Goal: Task Accomplishment & Management: Manage account settings

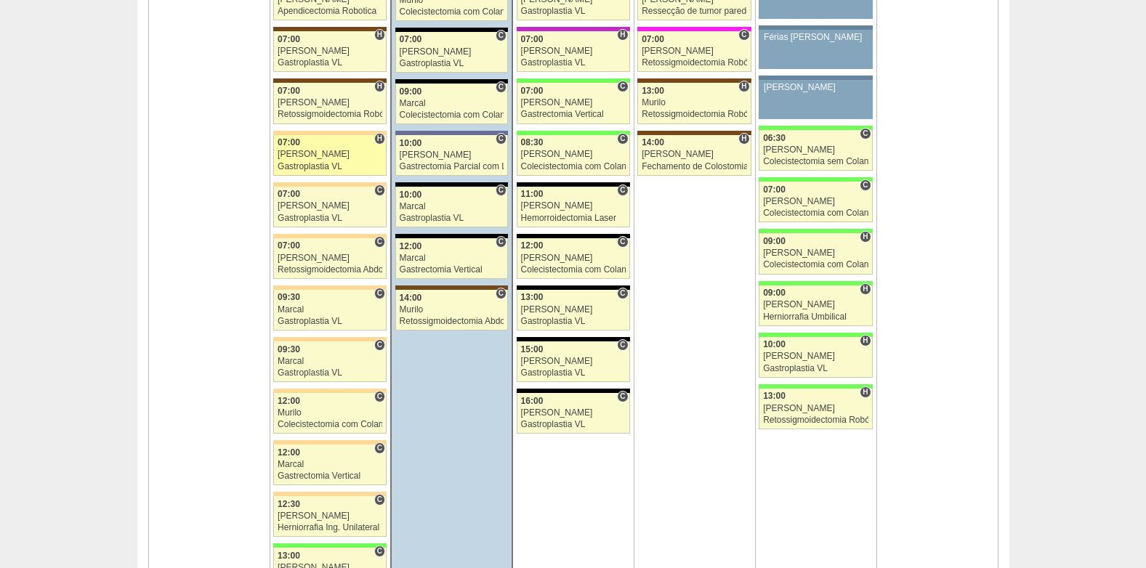
scroll to position [3344, 0]
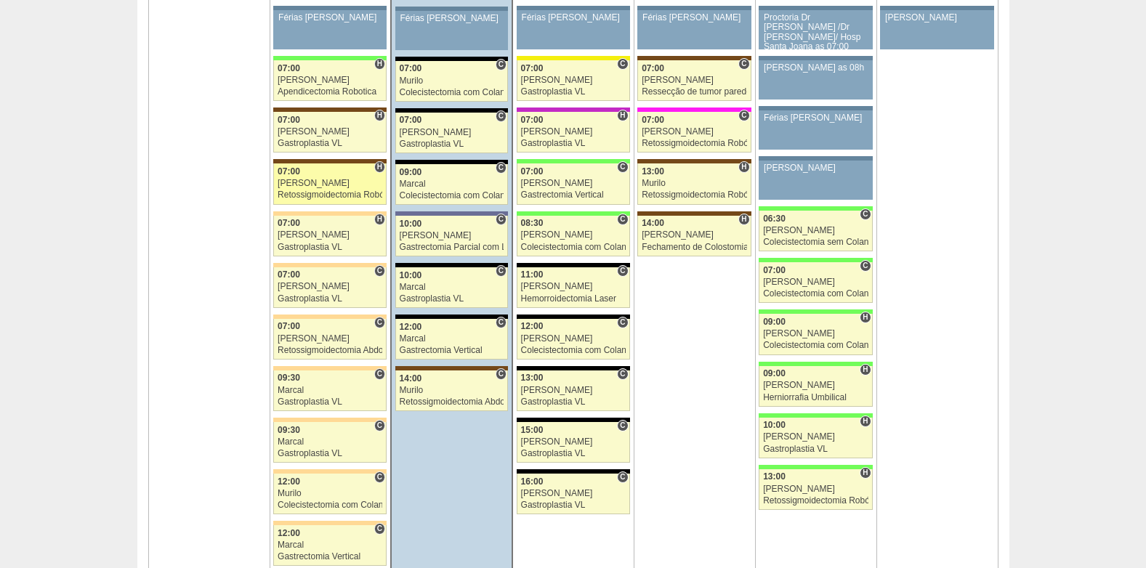
click at [329, 195] on div "Retossigmoidectomia Robótica" at bounding box center [330, 194] width 105 height 9
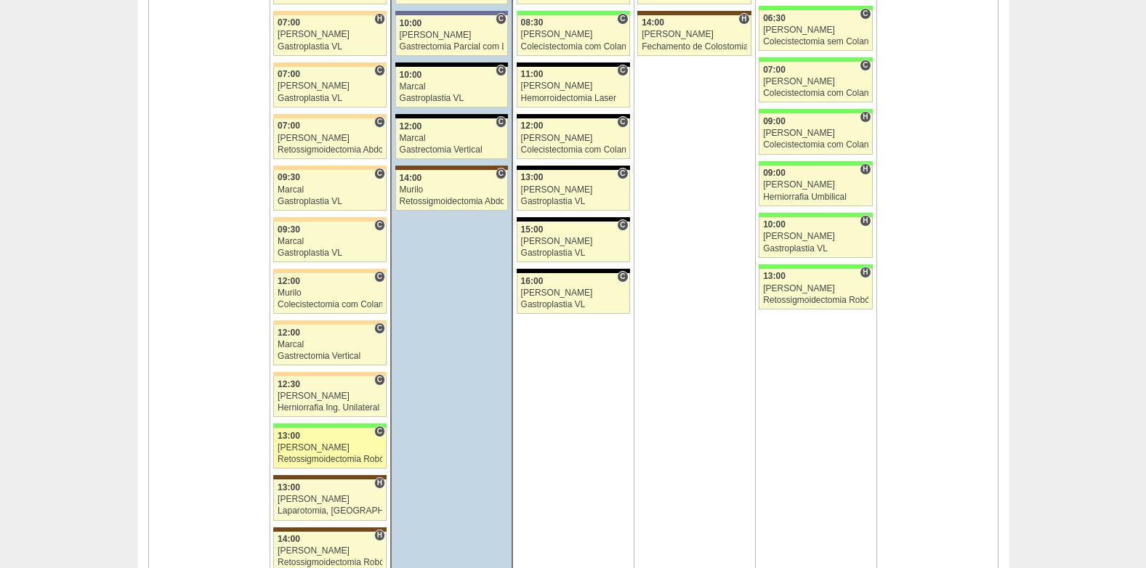
scroll to position [3562, 0]
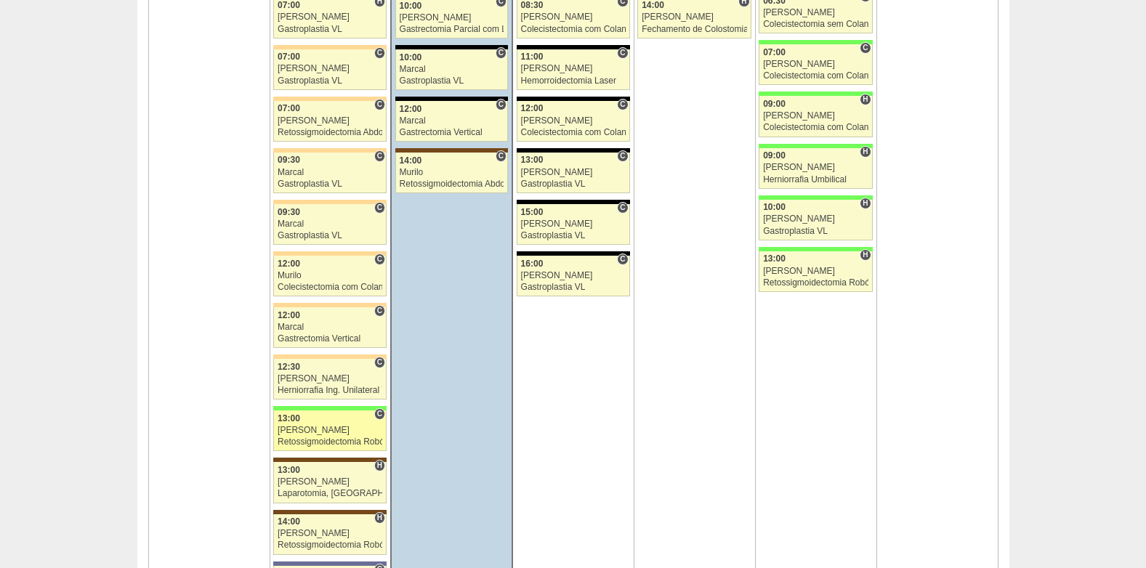
click at [323, 431] on div "[PERSON_NAME]" at bounding box center [330, 430] width 105 height 9
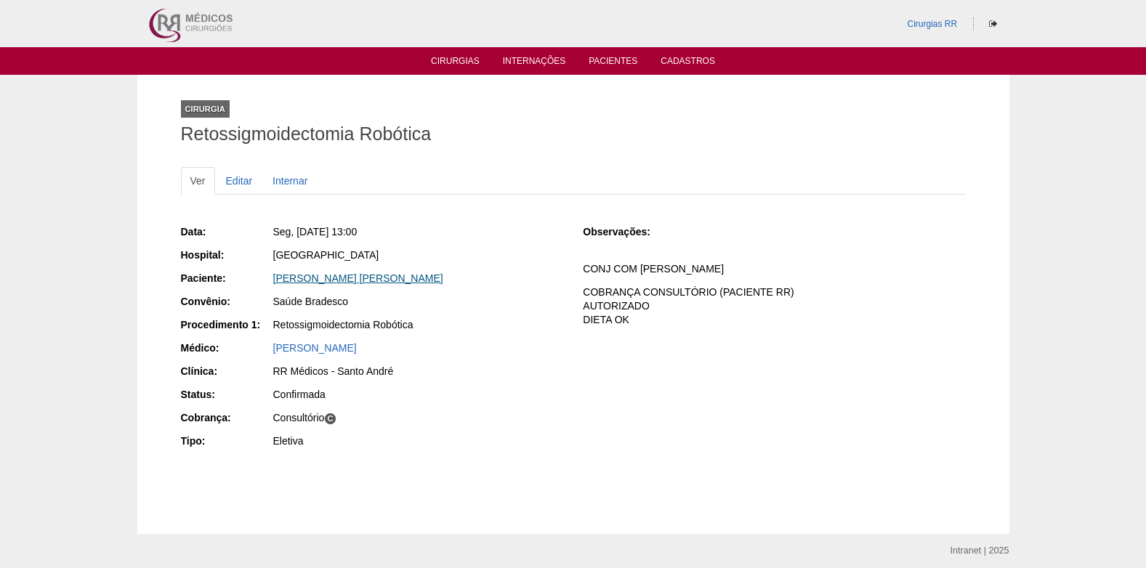
click at [345, 273] on link "TEREZA CRISTINA SETUKO FUZA" at bounding box center [358, 279] width 170 height 12
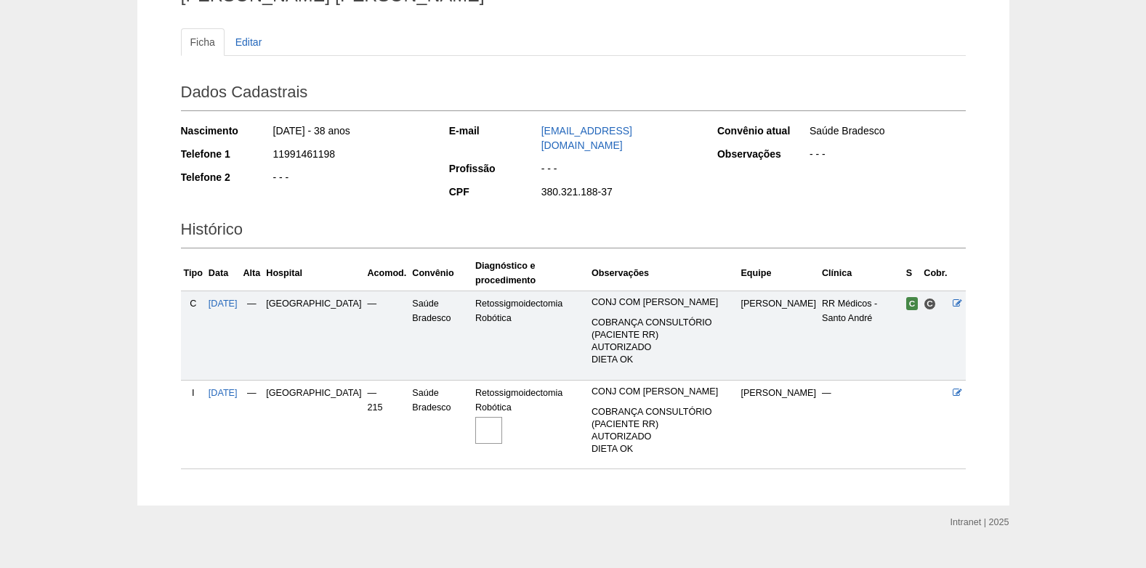
scroll to position [140, 0]
click at [475, 416] on img at bounding box center [488, 429] width 27 height 27
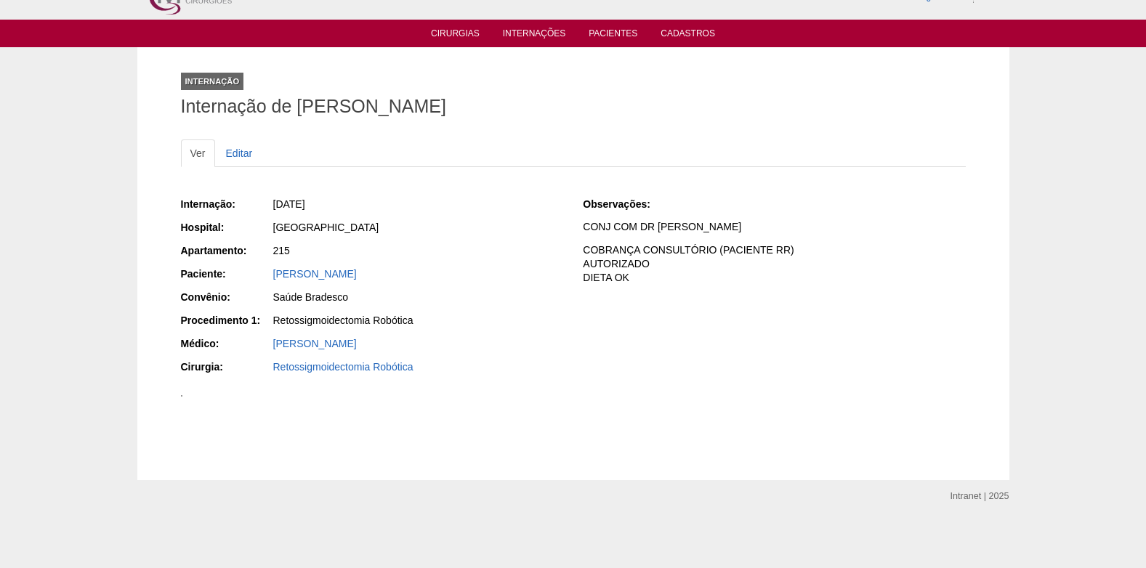
scroll to position [73, 0]
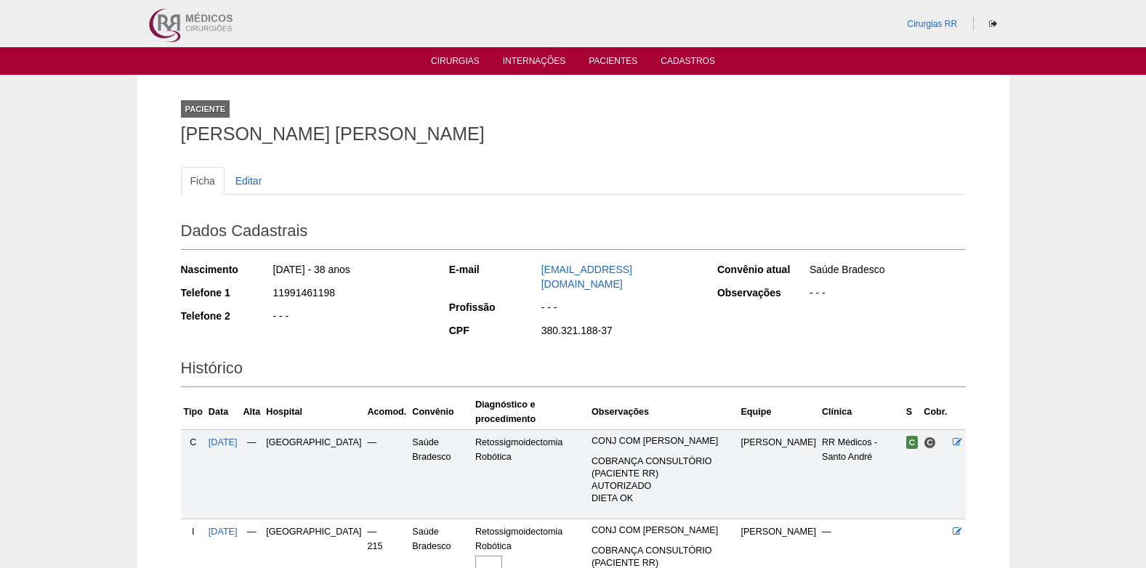
scroll to position [140, 0]
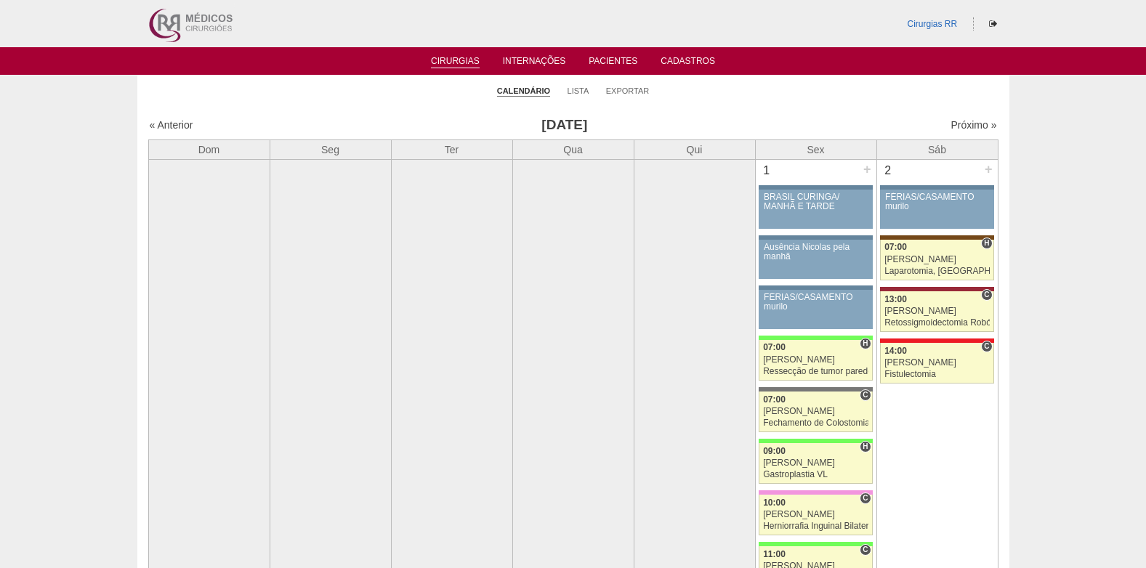
scroll to position [3562, 0]
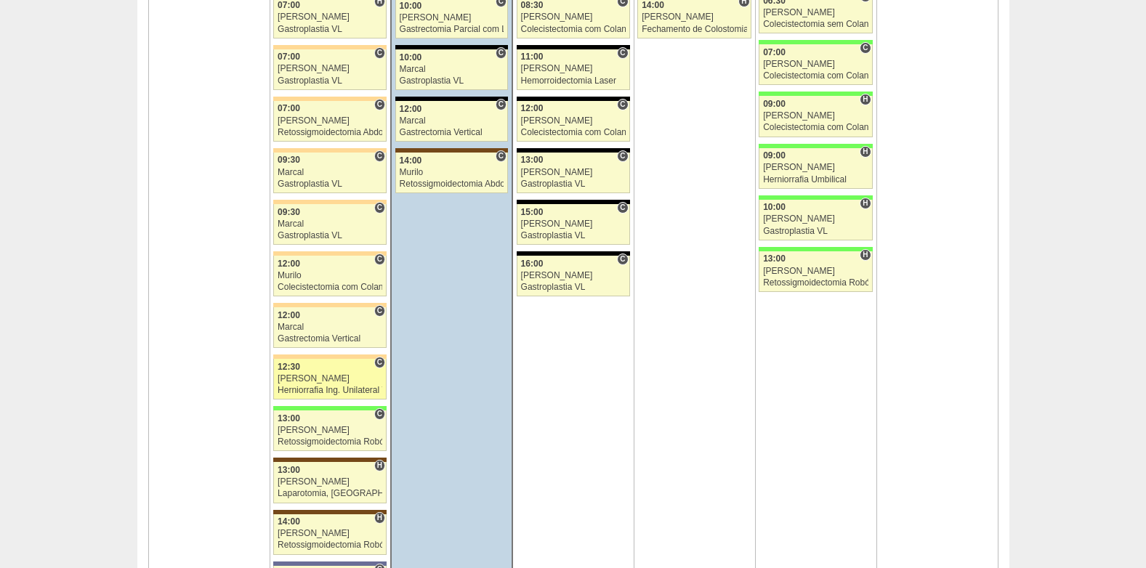
click at [328, 379] on div "[PERSON_NAME]" at bounding box center [330, 378] width 105 height 9
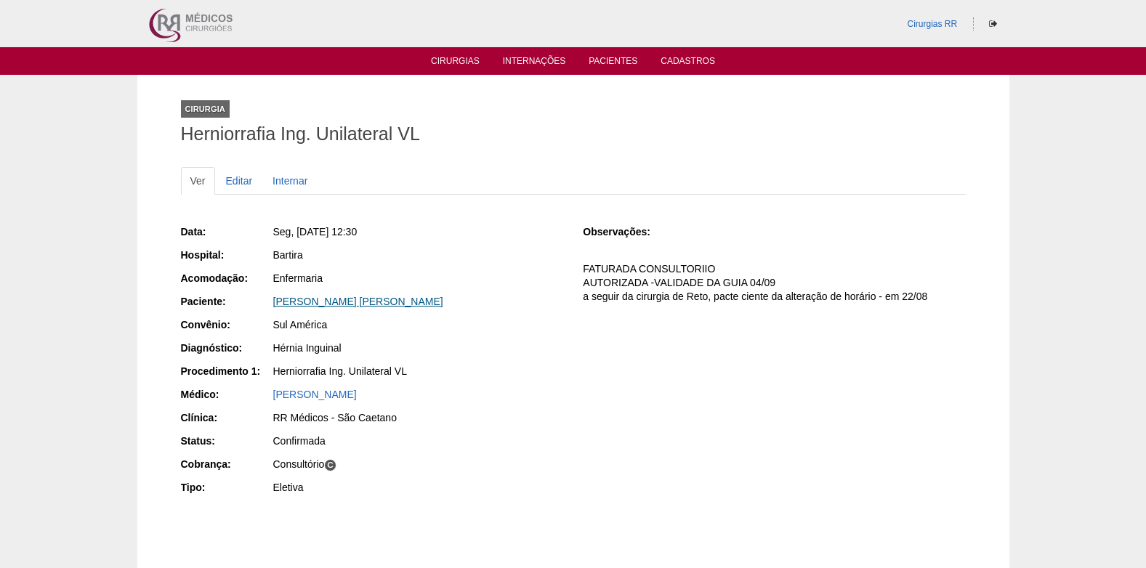
click at [354, 299] on link "[PERSON_NAME] [PERSON_NAME]" at bounding box center [358, 302] width 170 height 12
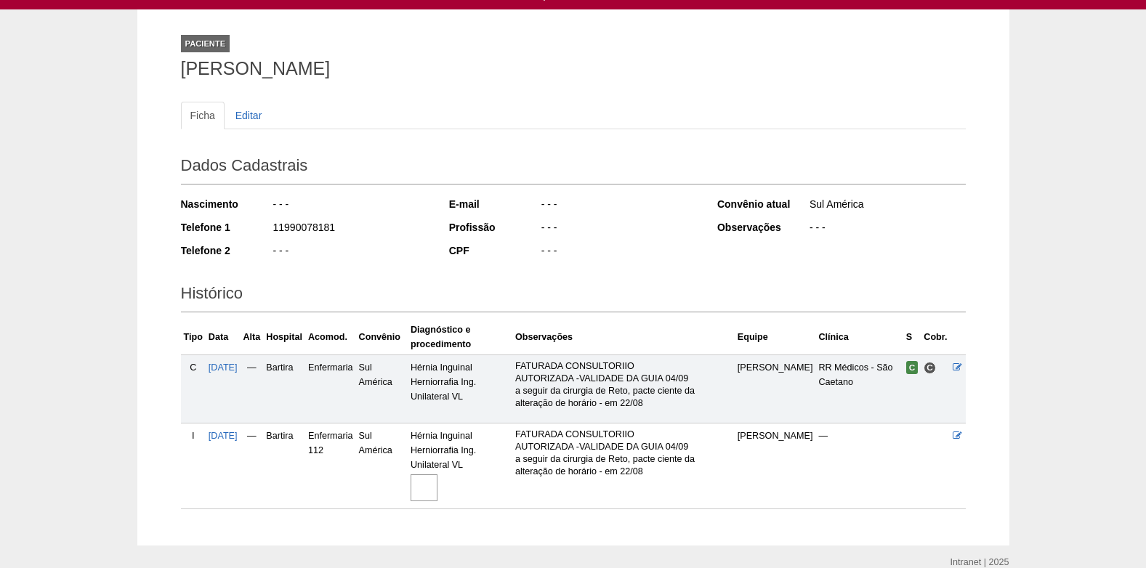
scroll to position [131, 0]
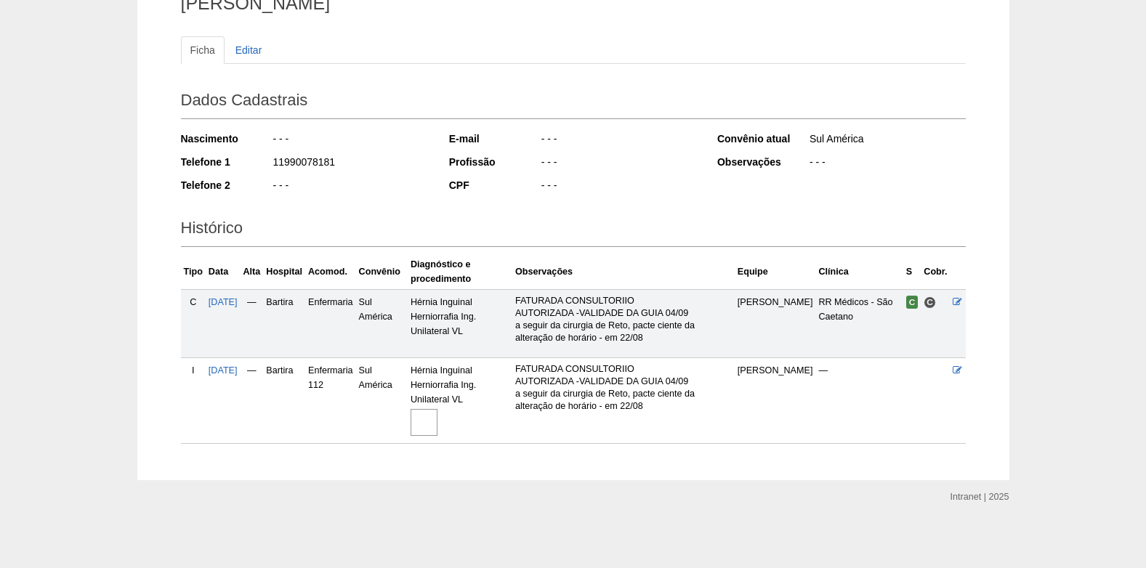
click at [438, 423] on img at bounding box center [424, 422] width 27 height 27
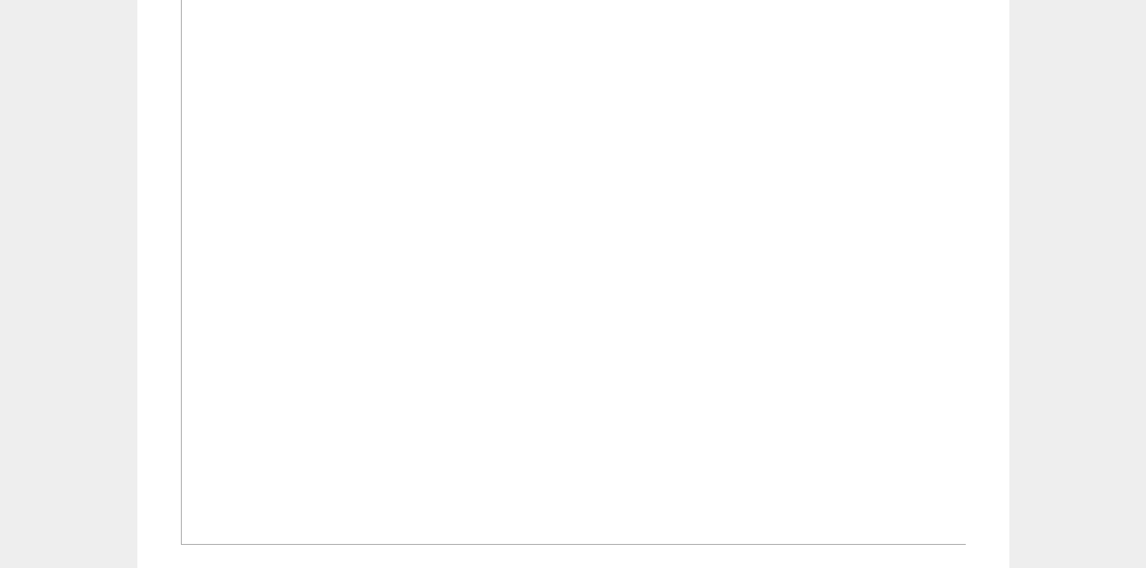
scroll to position [509, 0]
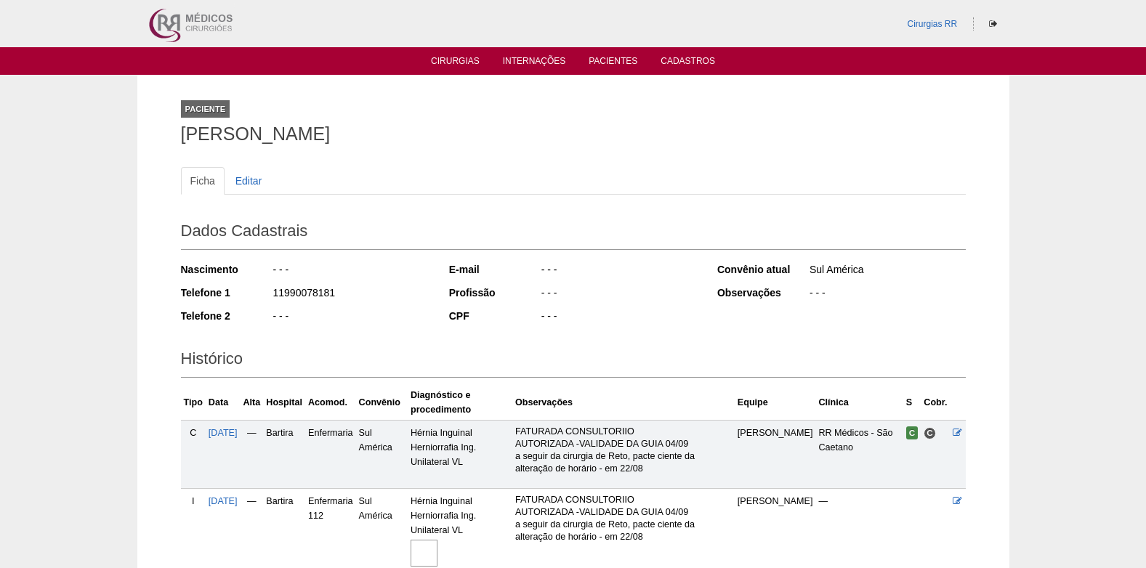
scroll to position [131, 0]
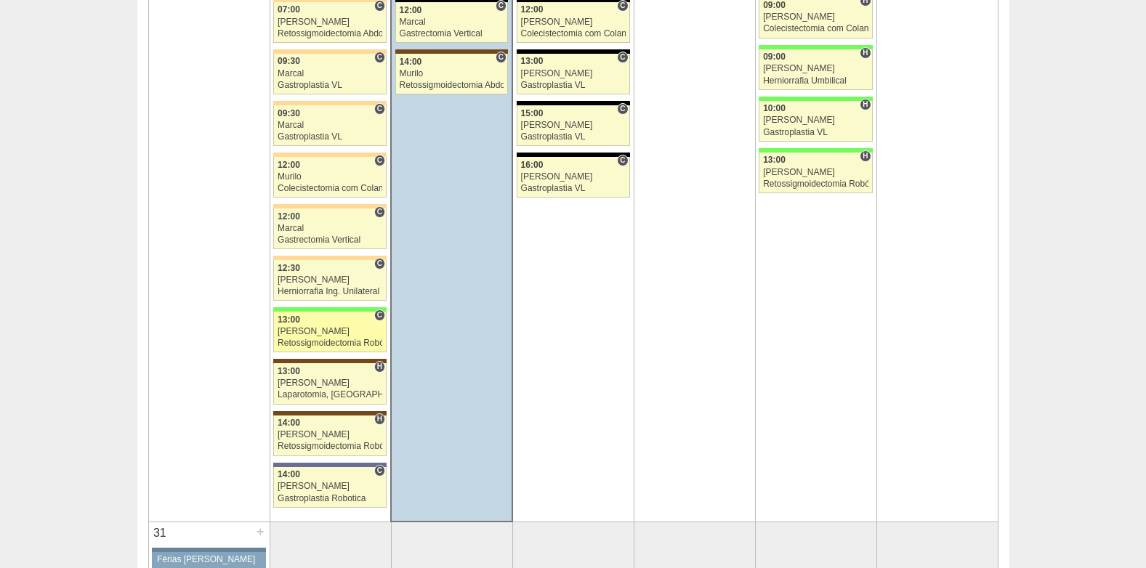
scroll to position [3635, 0]
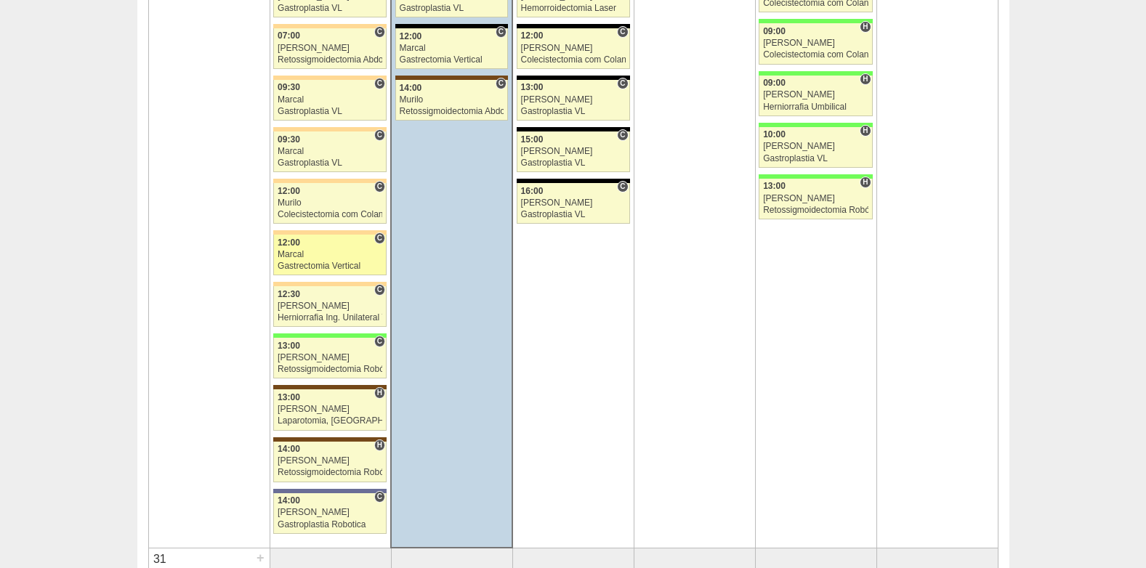
click at [313, 262] on div "Gastrectomia Vertical" at bounding box center [330, 266] width 105 height 9
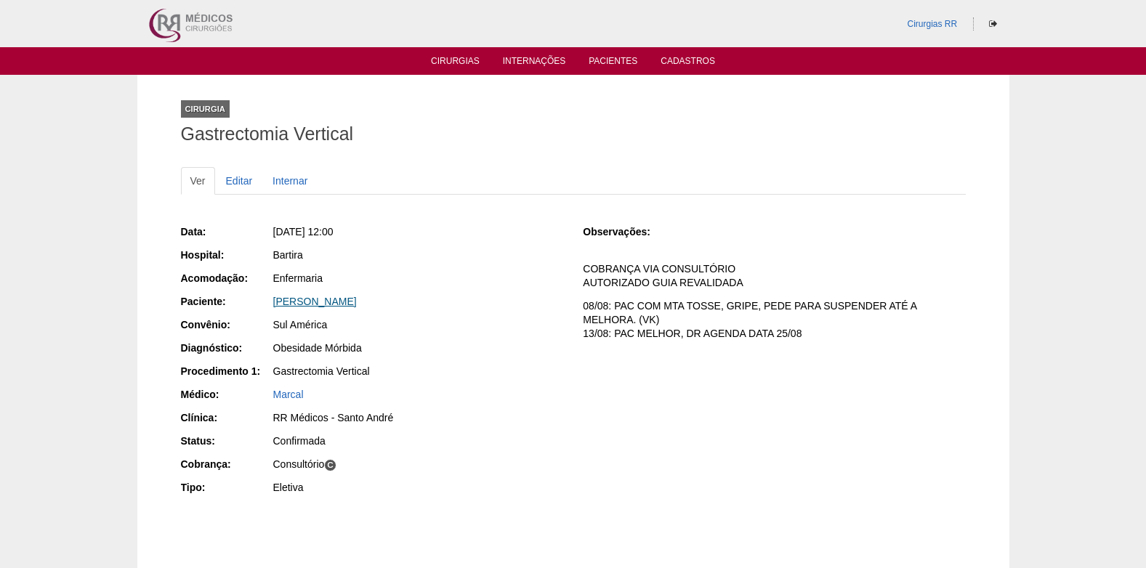
click at [340, 302] on link "Eliane Almeida Santana Pereira" at bounding box center [315, 302] width 84 height 12
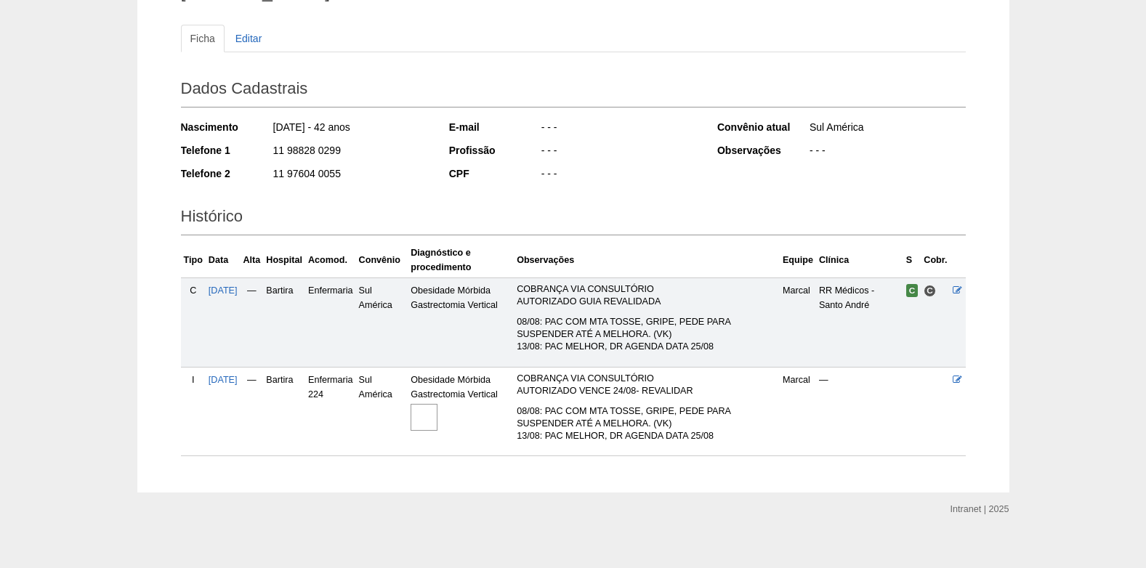
scroll to position [155, 0]
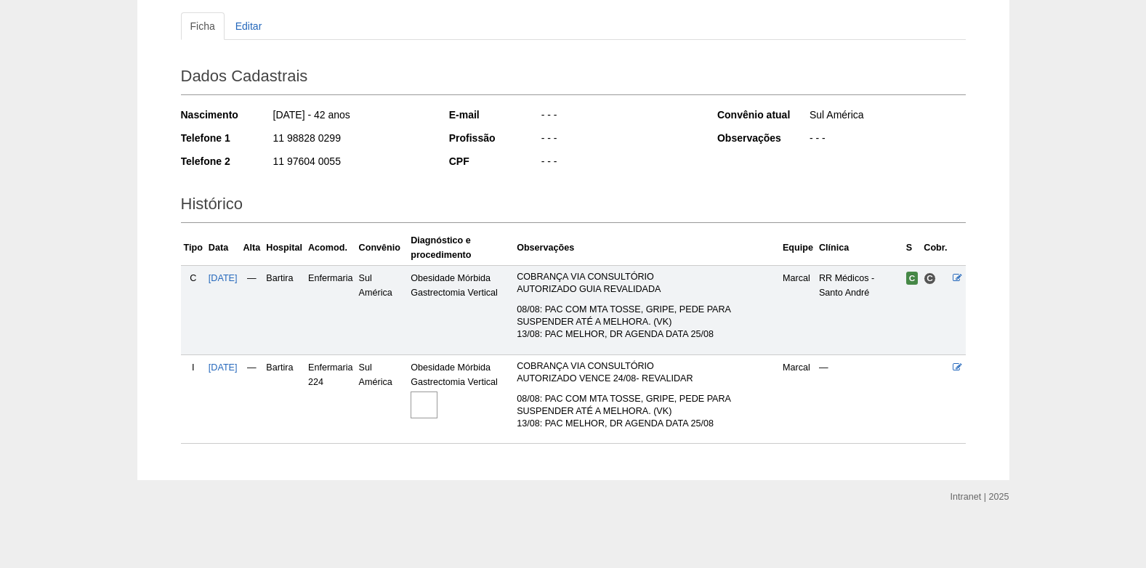
click at [438, 404] on img at bounding box center [424, 405] width 27 height 27
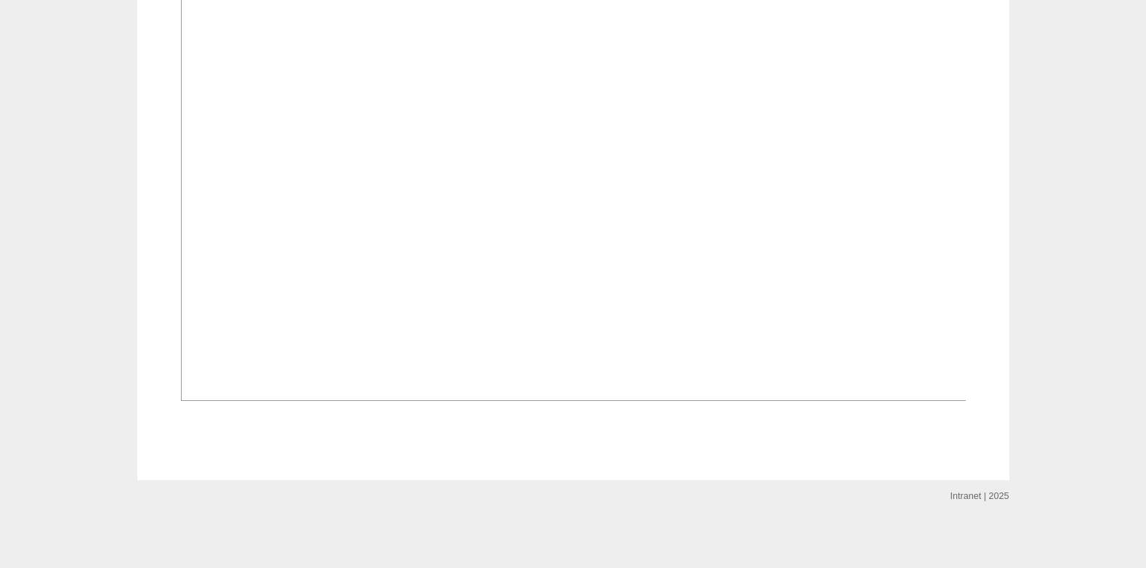
scroll to position [872, 0]
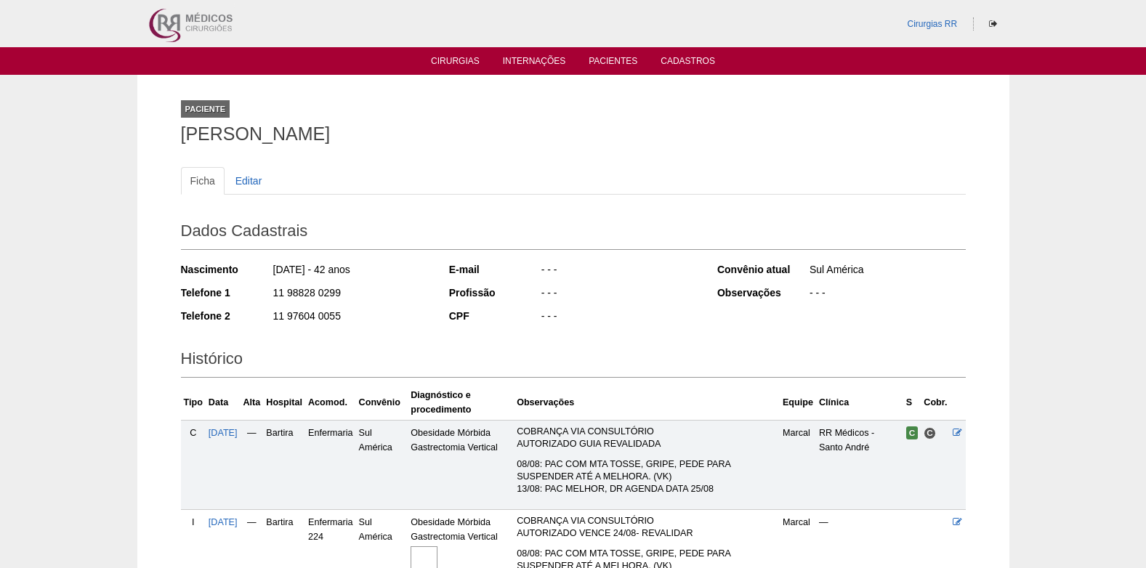
scroll to position [155, 0]
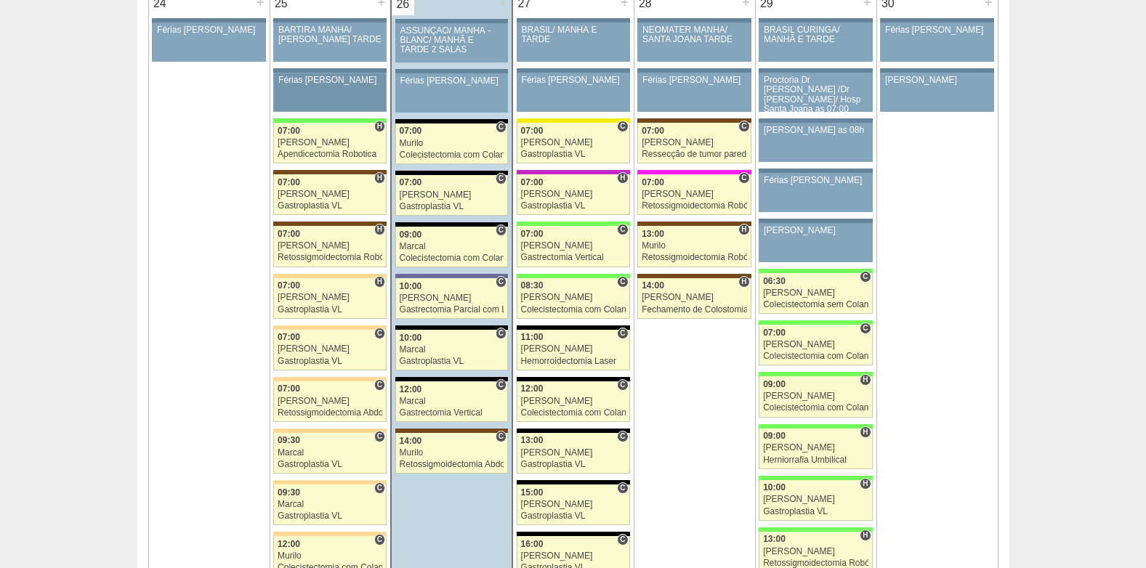
scroll to position [3271, 0]
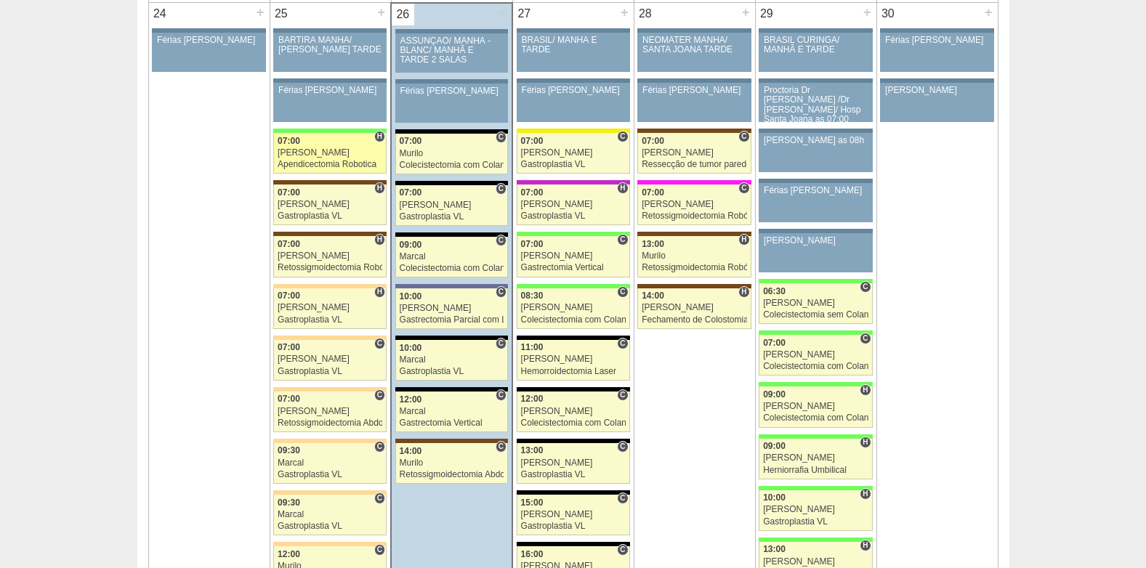
click at [327, 148] on link "85951 Cirurgias RR H 07:00 Bruno Apendicectomia Robotica Hospital Brasil Brasil…" at bounding box center [329, 153] width 113 height 41
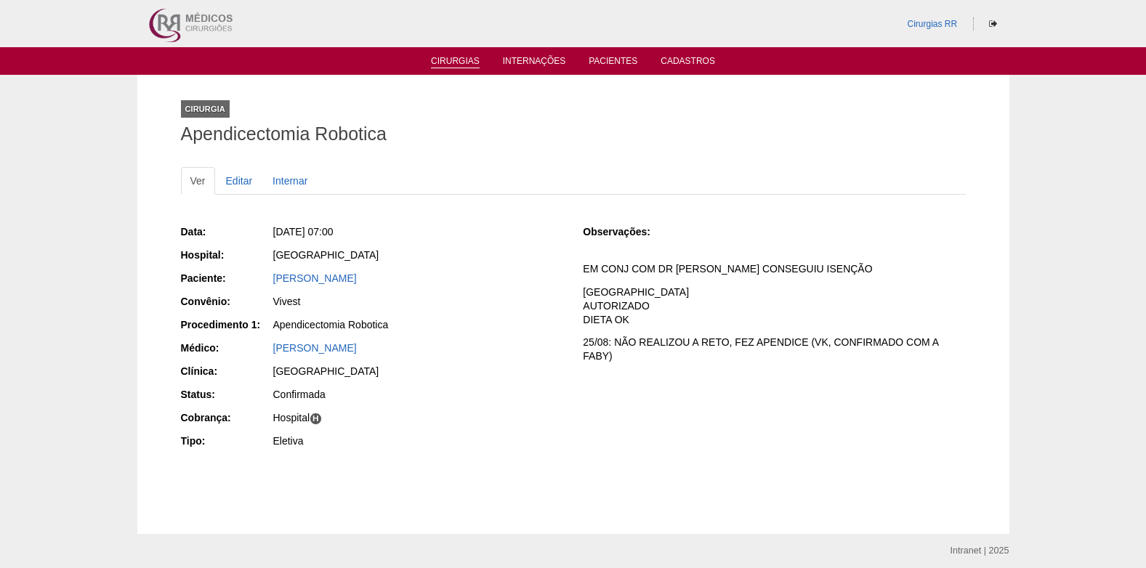
click at [454, 58] on link "Cirurgias" at bounding box center [455, 62] width 49 height 12
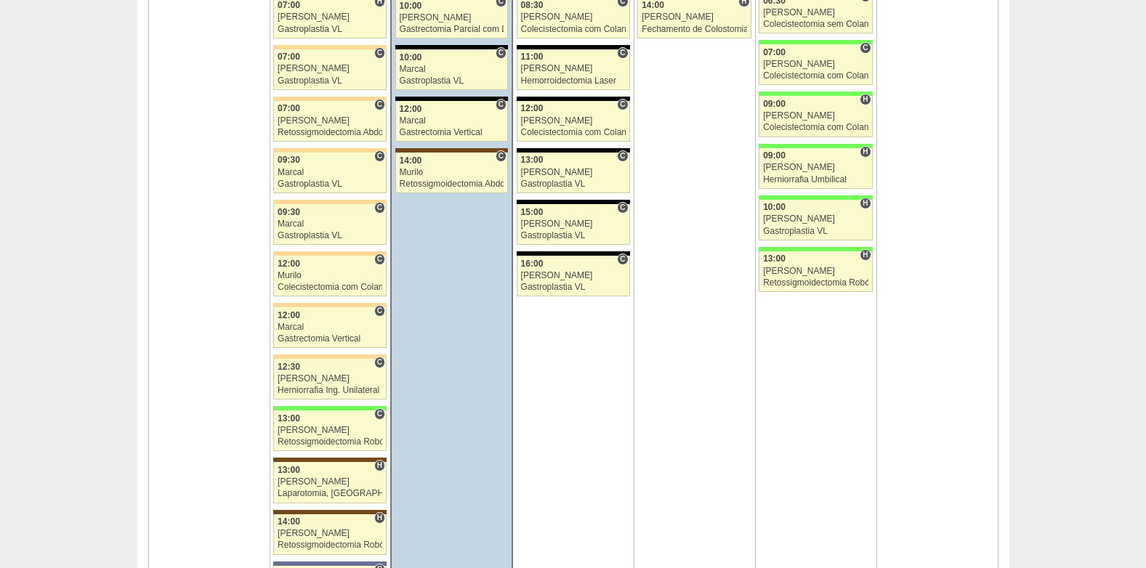
scroll to position [3707, 0]
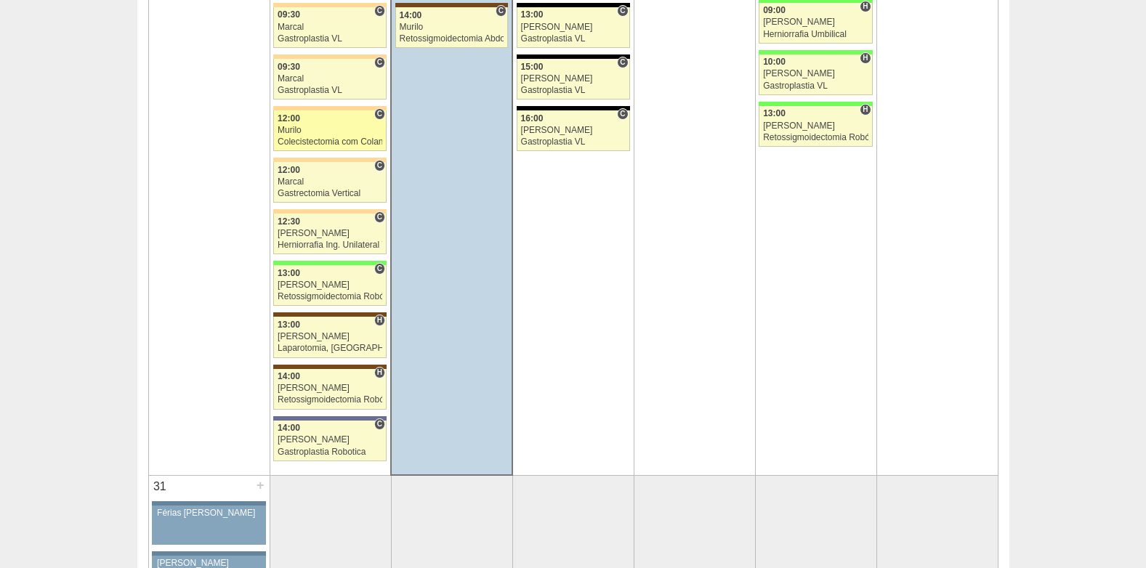
click at [323, 132] on div "Murilo" at bounding box center [330, 130] width 105 height 9
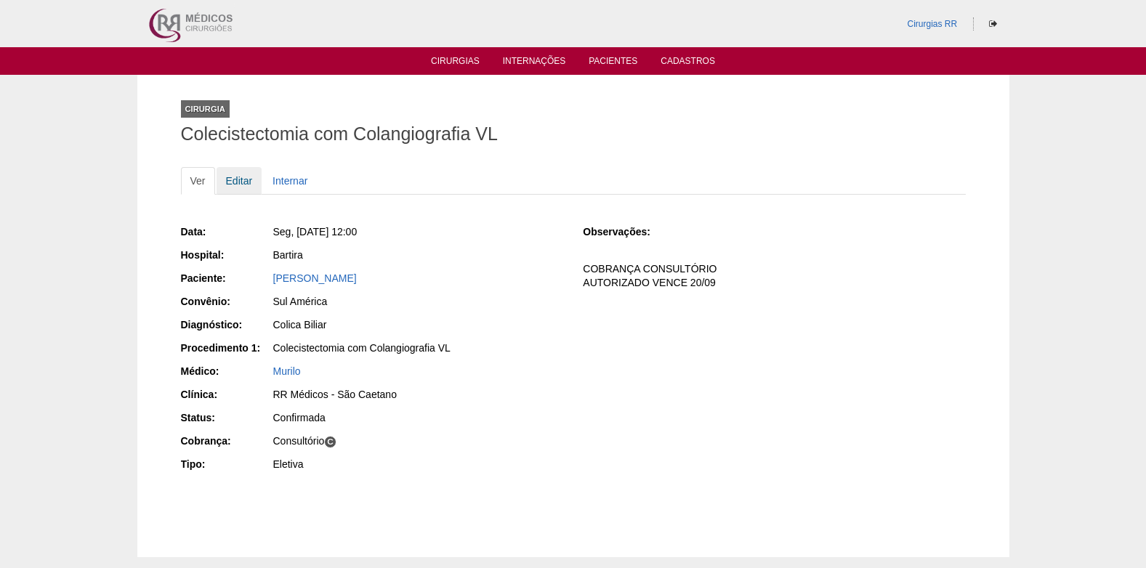
click at [236, 177] on link "Editar" at bounding box center [240, 181] width 46 height 28
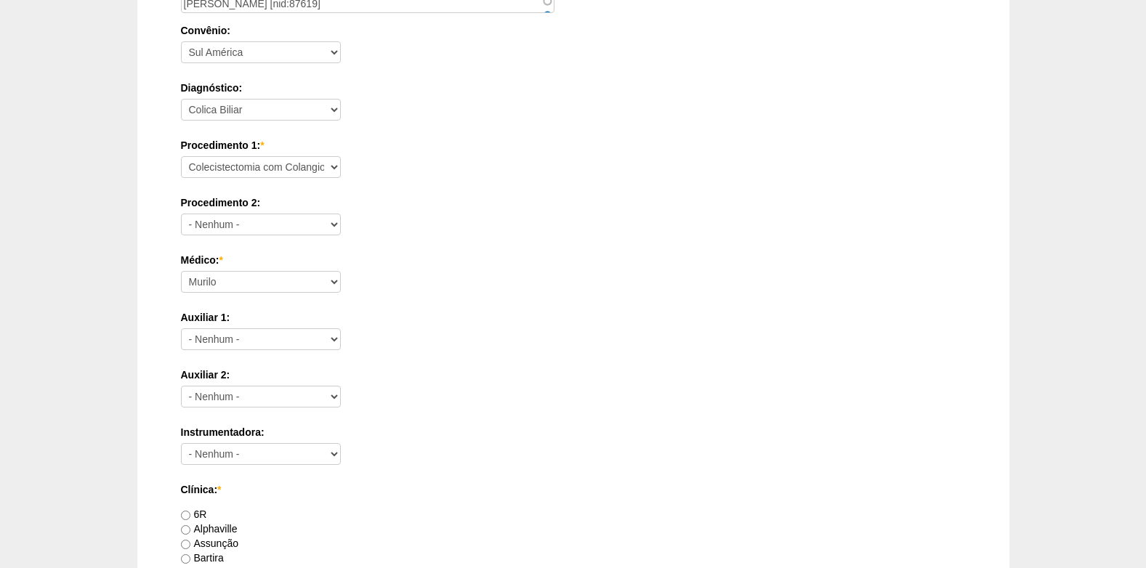
scroll to position [433, 0]
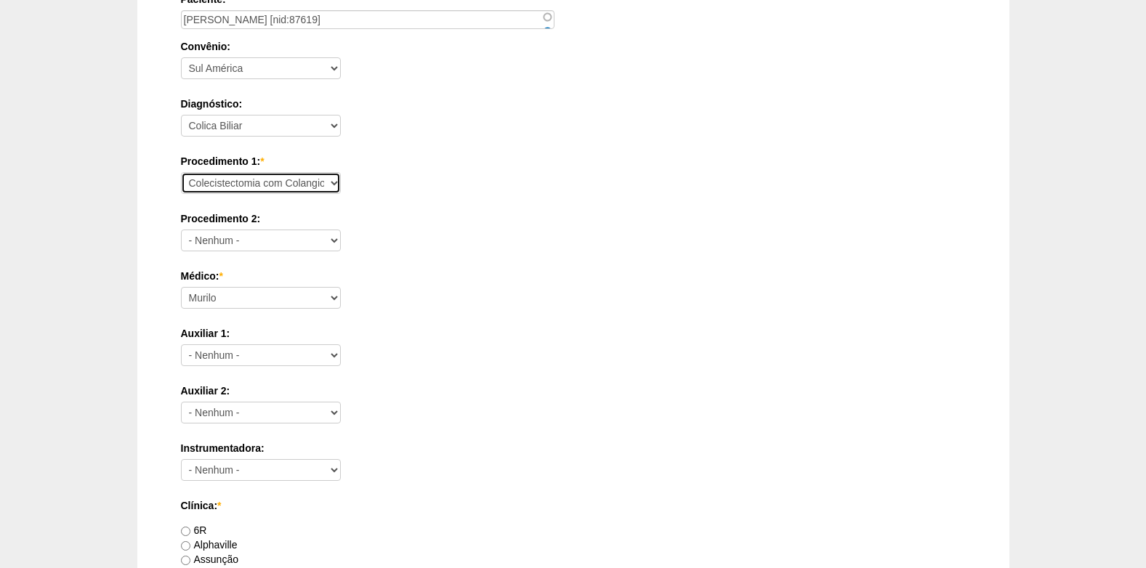
click at [268, 184] on select "Consultório Abscesso Hepático - Drenagem Abscesso perianal Amputação Abdômino P…" at bounding box center [261, 183] width 160 height 22
select select "3692"
click at [181, 172] on select "Consultório Abscesso Hepático - Drenagem Abscesso perianal Amputação Abdômino P…" at bounding box center [261, 183] width 160 height 22
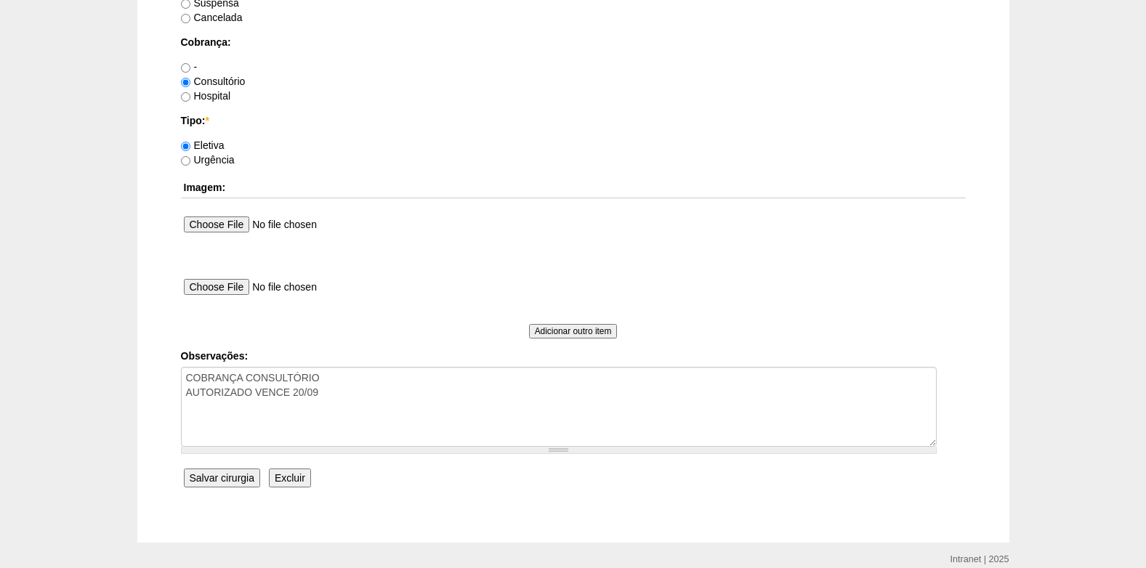
scroll to position [1305, 0]
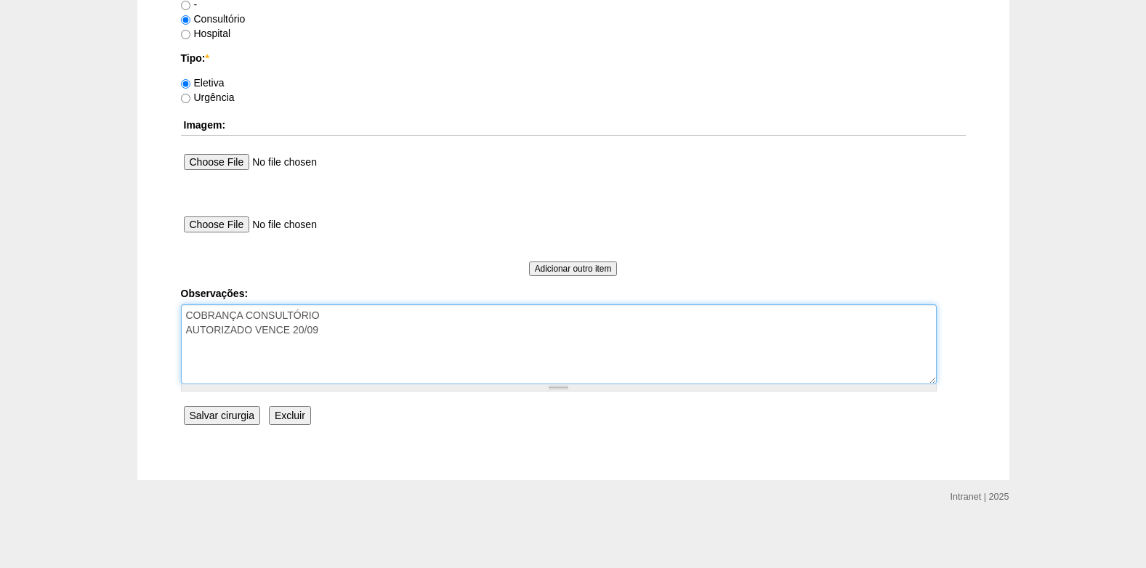
click at [350, 324] on textarea "COBRANÇA CONSULTÓRIO AUTORIZADO VENCE 20/09" at bounding box center [559, 345] width 756 height 80
type textarea "COBRANÇA CONSULTÓRIO AUTORIZADO VENCE 20/09 sem colangio"
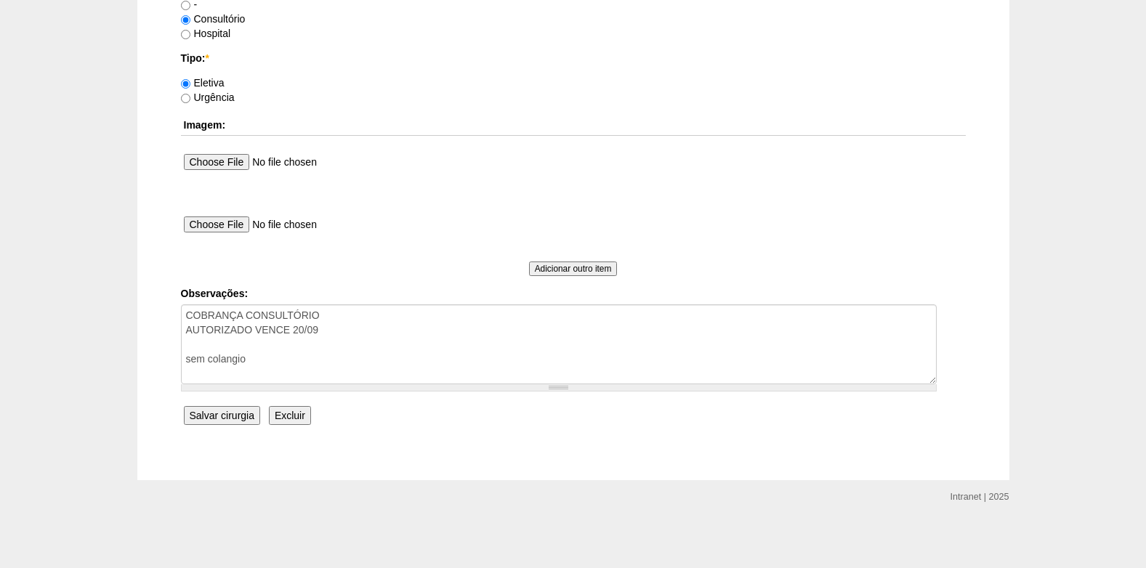
click at [186, 417] on input "Salvar cirurgia" at bounding box center [222, 415] width 76 height 19
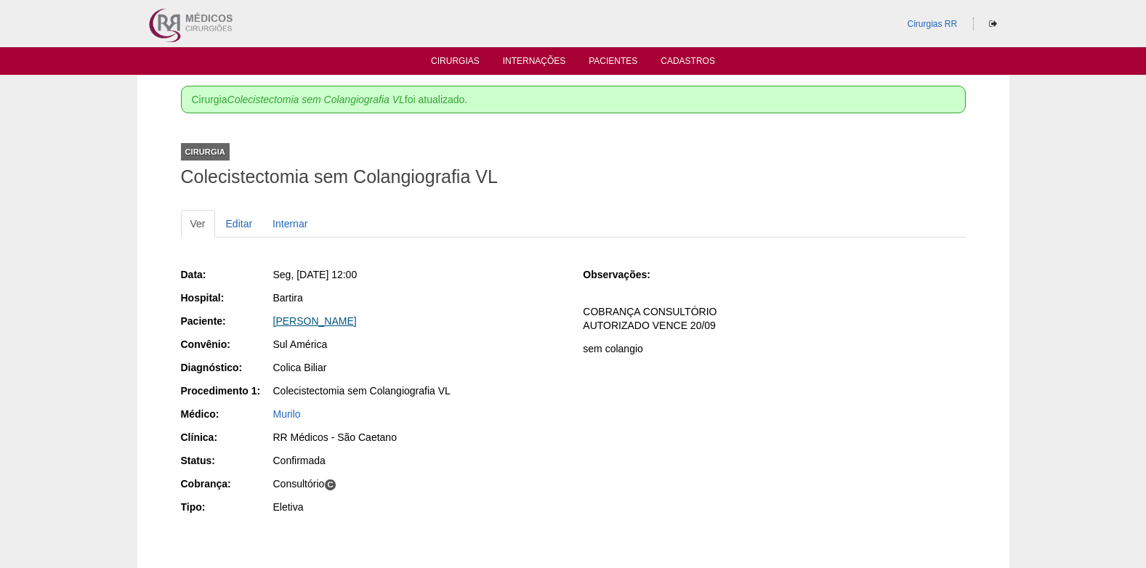
click at [309, 322] on link "[PERSON_NAME]" at bounding box center [315, 321] width 84 height 12
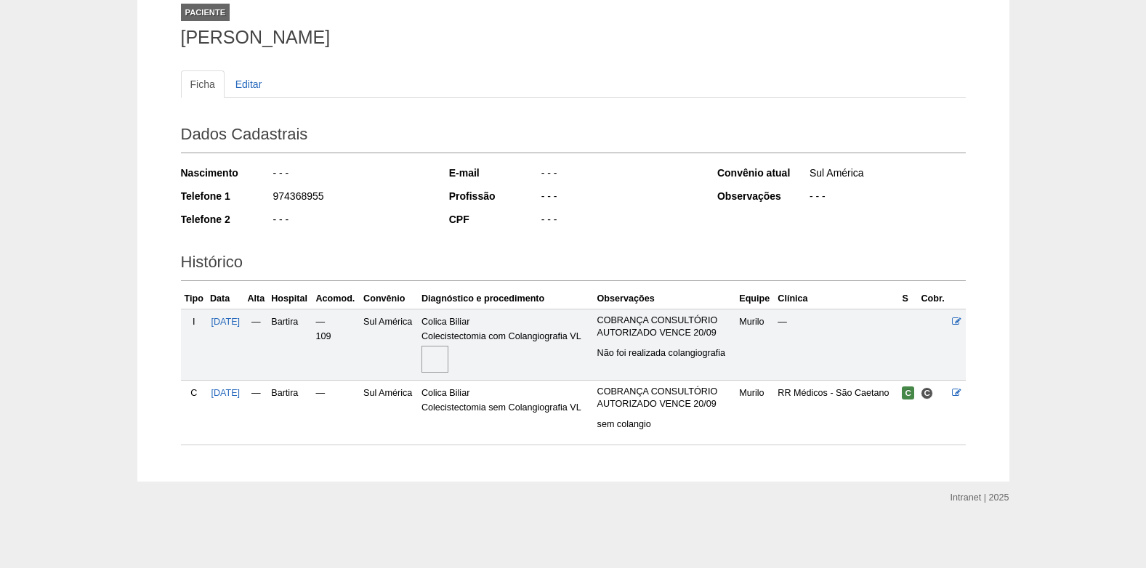
scroll to position [97, 0]
click at [441, 361] on img at bounding box center [435, 358] width 27 height 27
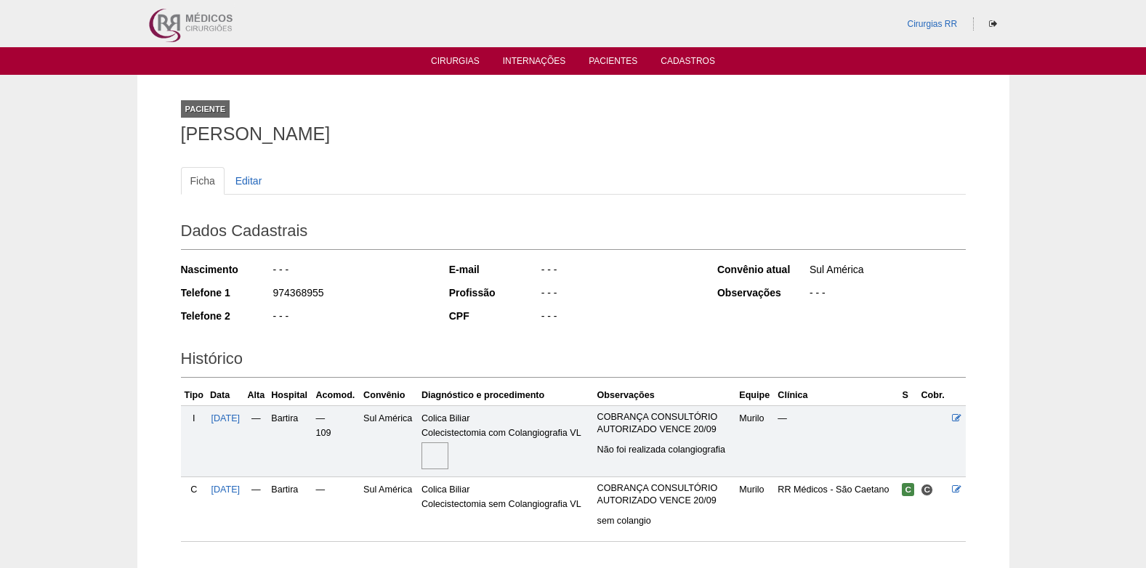
scroll to position [97, 0]
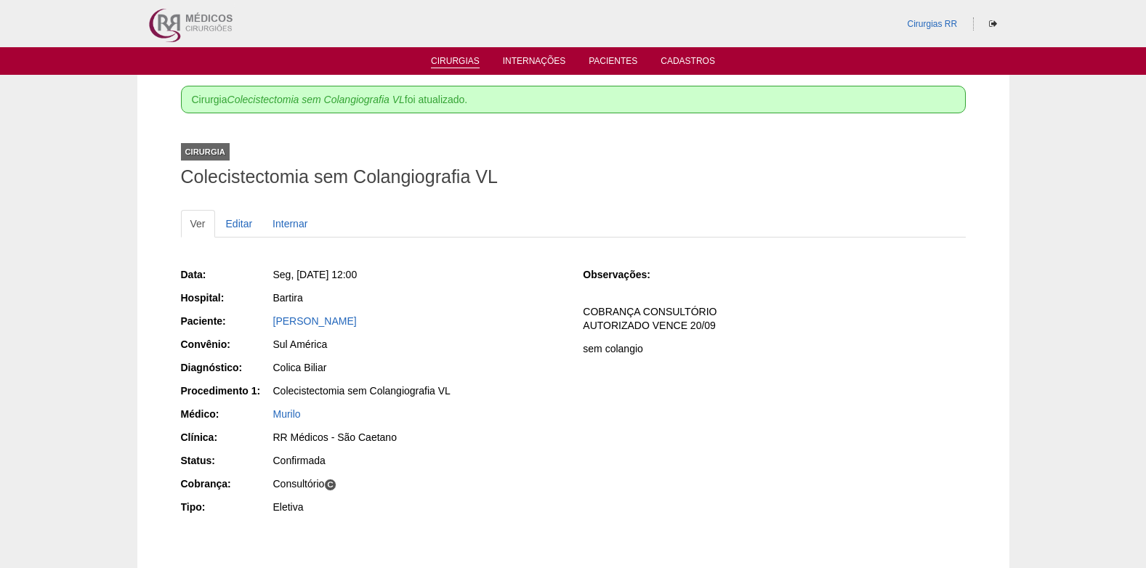
click at [461, 65] on link "Cirurgias" at bounding box center [455, 62] width 49 height 12
